Goal: Transaction & Acquisition: Purchase product/service

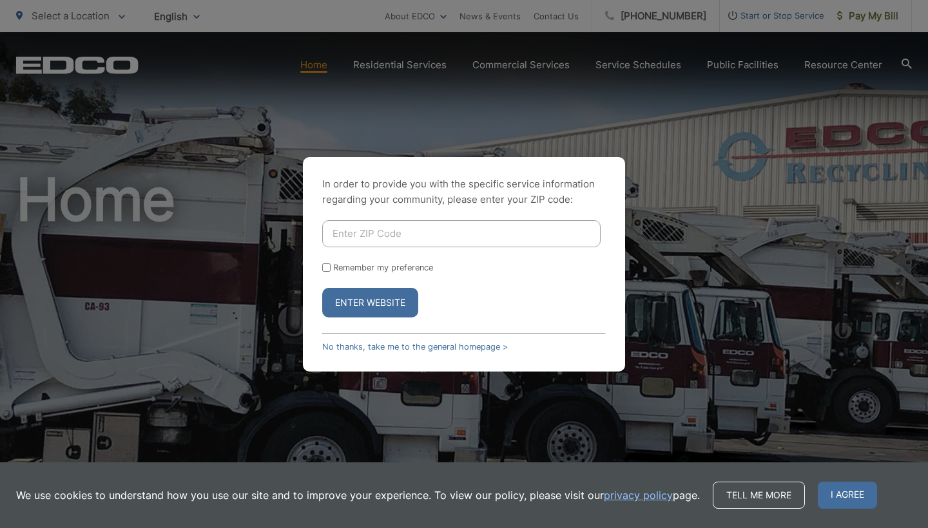
click at [390, 231] on input "Enter ZIP Code" at bounding box center [461, 233] width 278 height 27
type input "92040"
click at [358, 300] on button "Enter Website" at bounding box center [370, 303] width 96 height 30
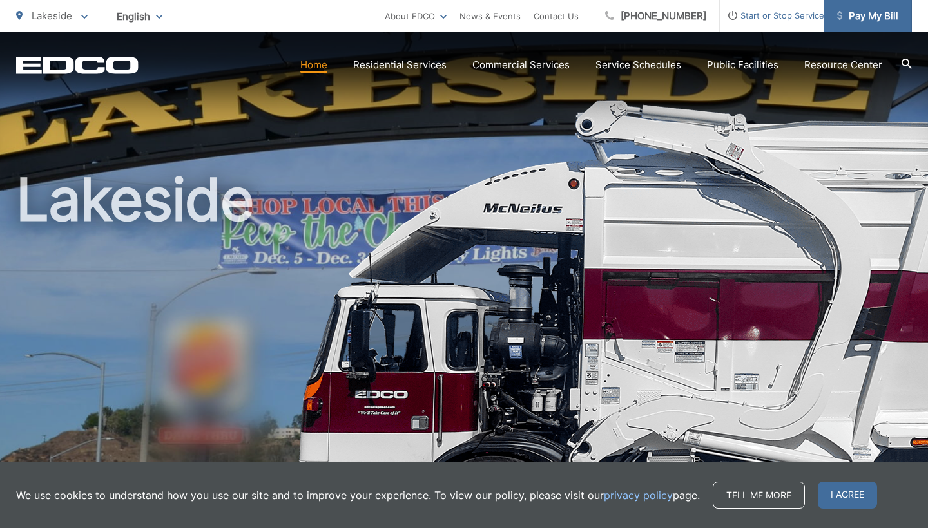
click at [858, 18] on span "Pay My Bill" at bounding box center [867, 15] width 61 height 15
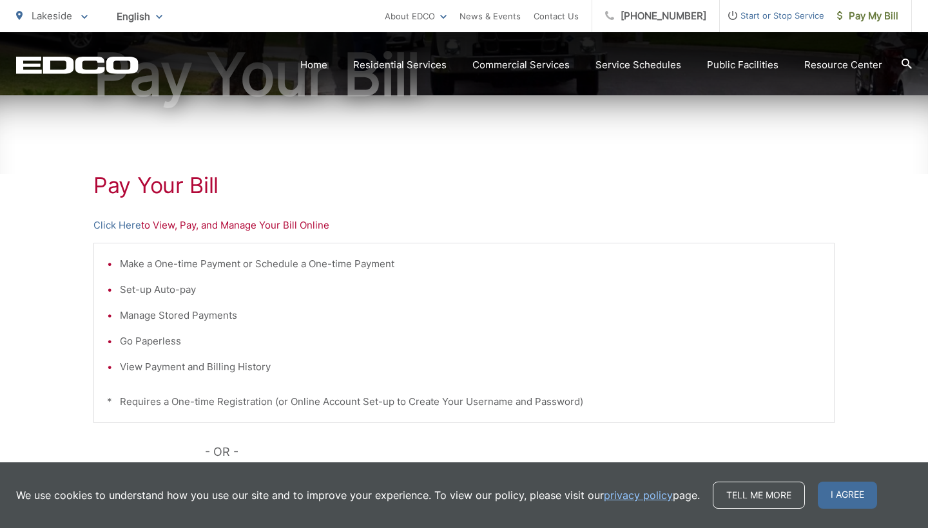
scroll to position [182, 0]
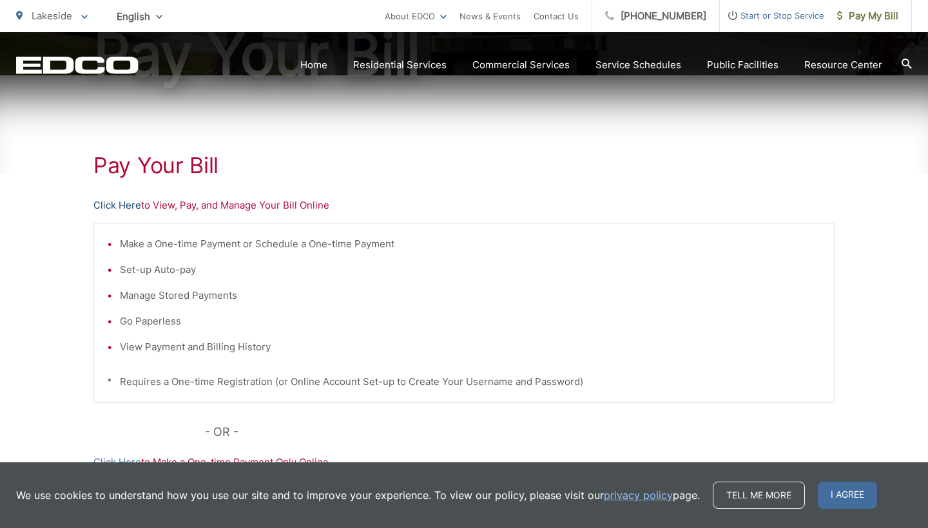
click at [108, 205] on link "Click Here" at bounding box center [117, 205] width 48 height 15
